Goal: Navigation & Orientation: Find specific page/section

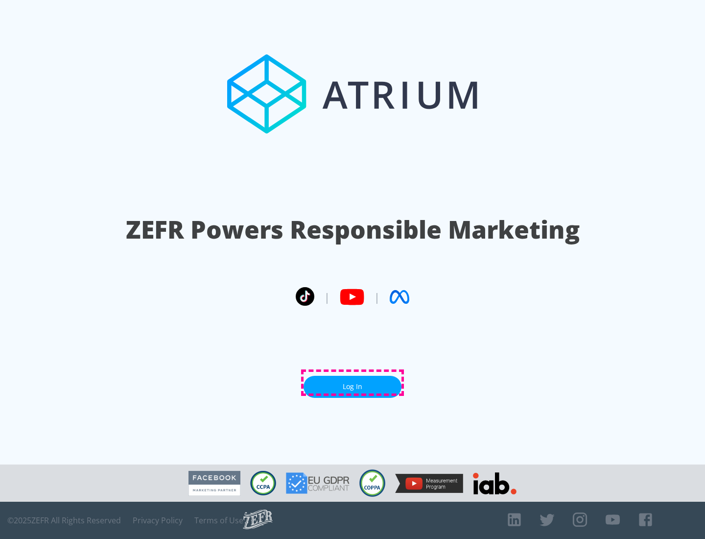
click at [352, 382] on link "Log In" at bounding box center [353, 386] width 98 height 22
